Goal: Navigation & Orientation: Find specific page/section

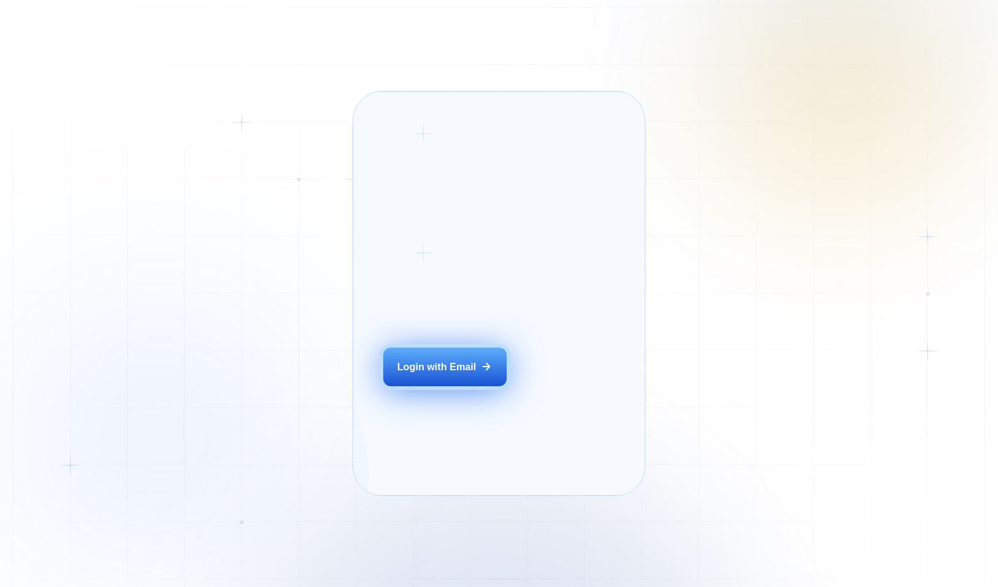
click at [422, 373] on div "Login with Email" at bounding box center [436, 367] width 79 height 14
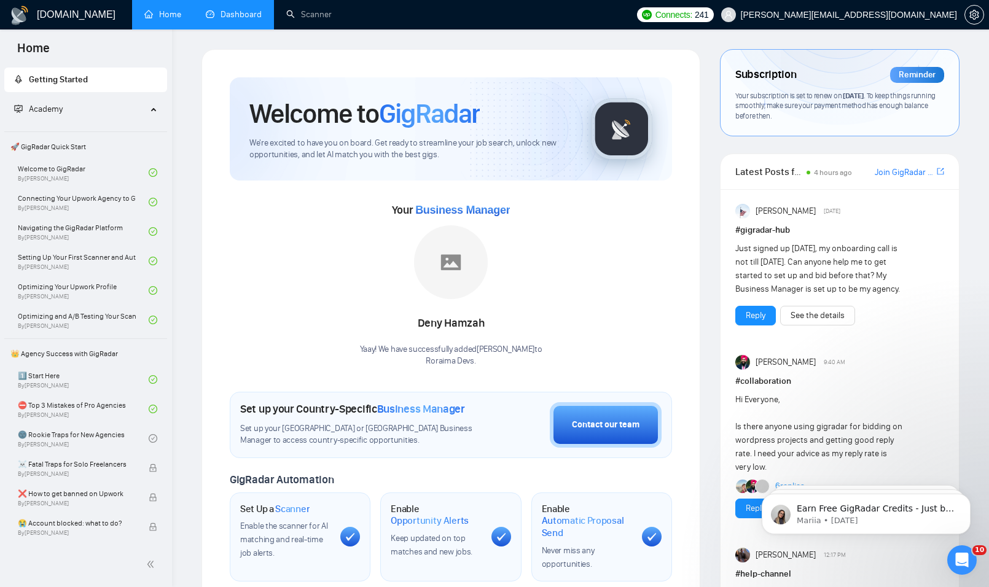
click at [240, 14] on link "Dashboard" at bounding box center [234, 14] width 56 height 10
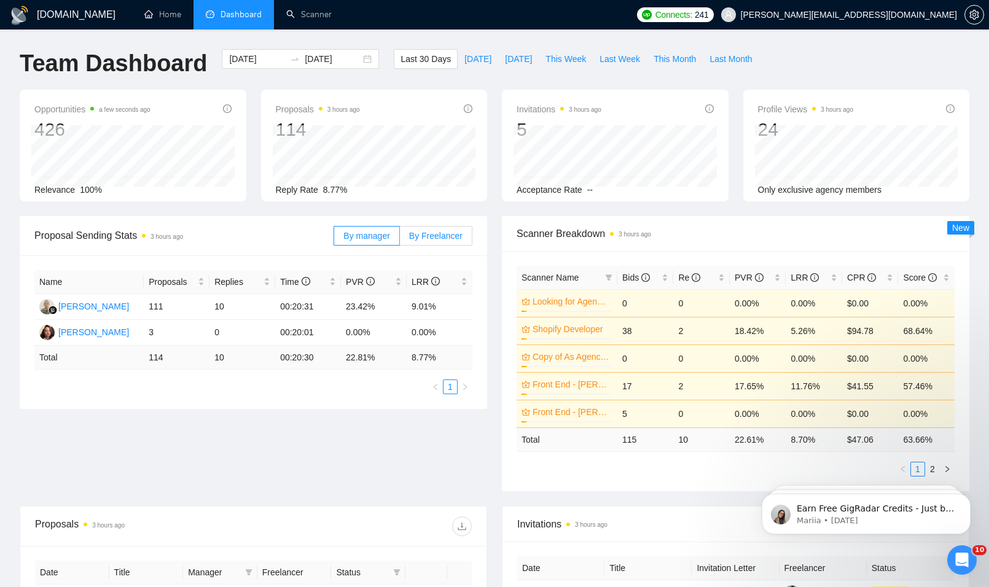
click at [456, 231] on span "By Freelancer" at bounding box center [435, 236] width 53 height 10
click at [400, 239] on input "By Freelancer" at bounding box center [400, 239] width 0 height 0
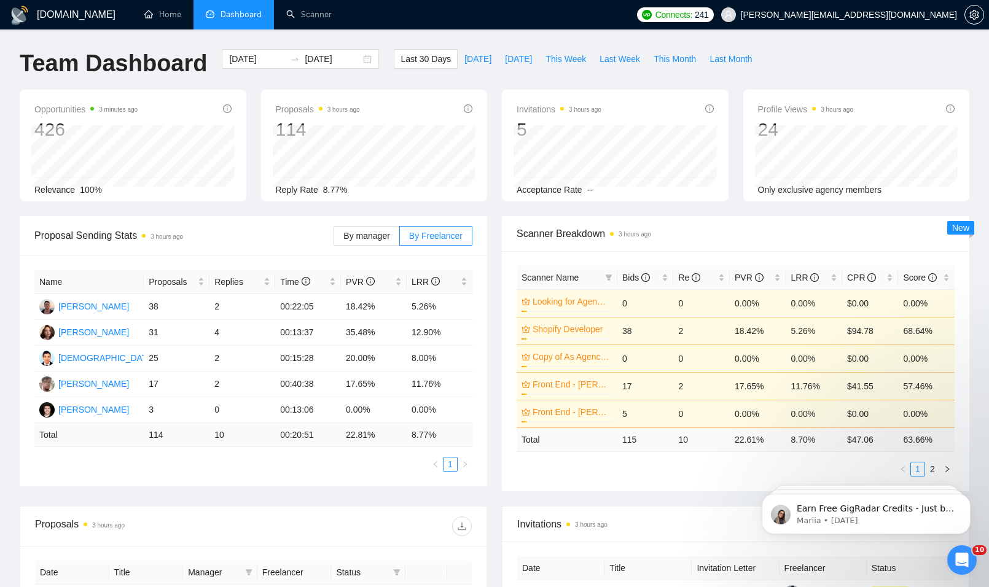
click at [59, 9] on h1 "[DOMAIN_NAME]" at bounding box center [76, 14] width 79 height 29
